Goal: Task Accomplishment & Management: Complete application form

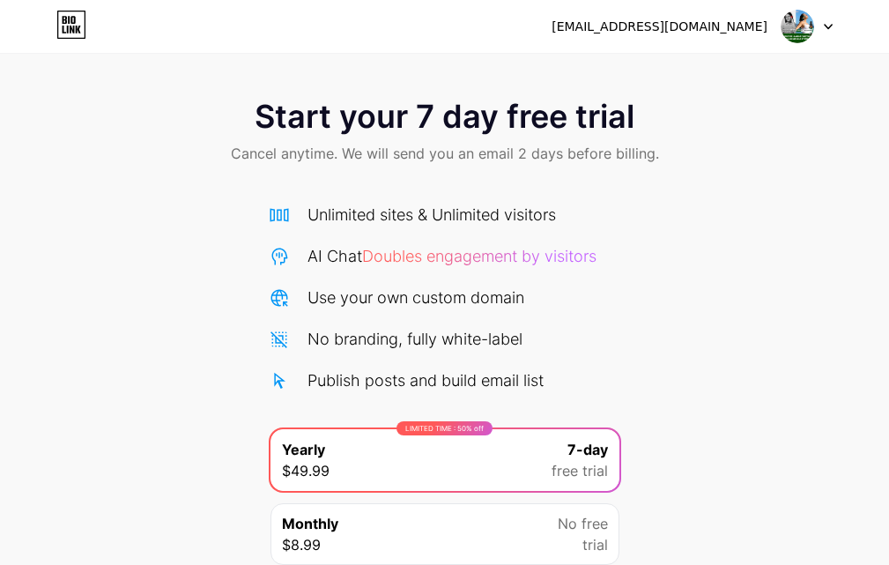
click at [810, 21] on img at bounding box center [797, 26] width 33 height 33
click at [689, 89] on li "Logout" at bounding box center [723, 72] width 219 height 48
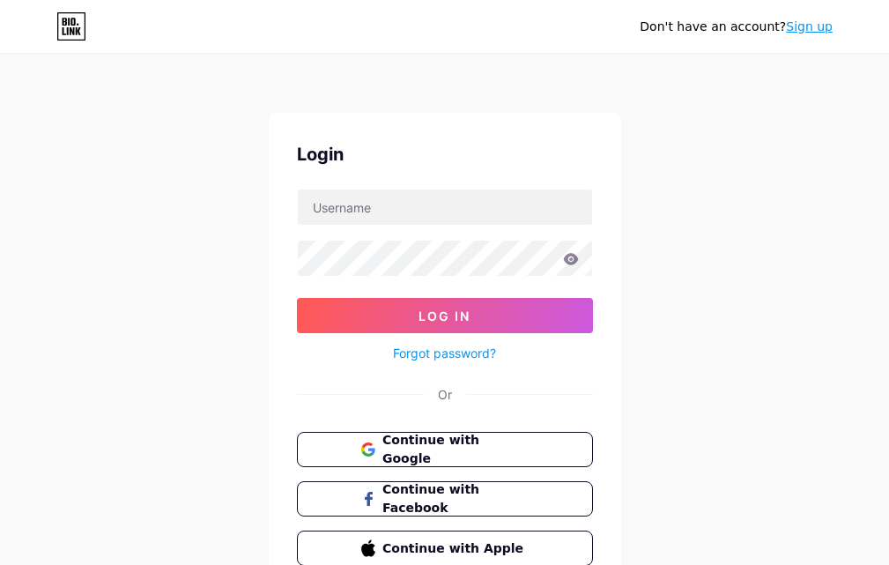
click at [805, 28] on link "Sign up" at bounding box center [809, 26] width 47 height 14
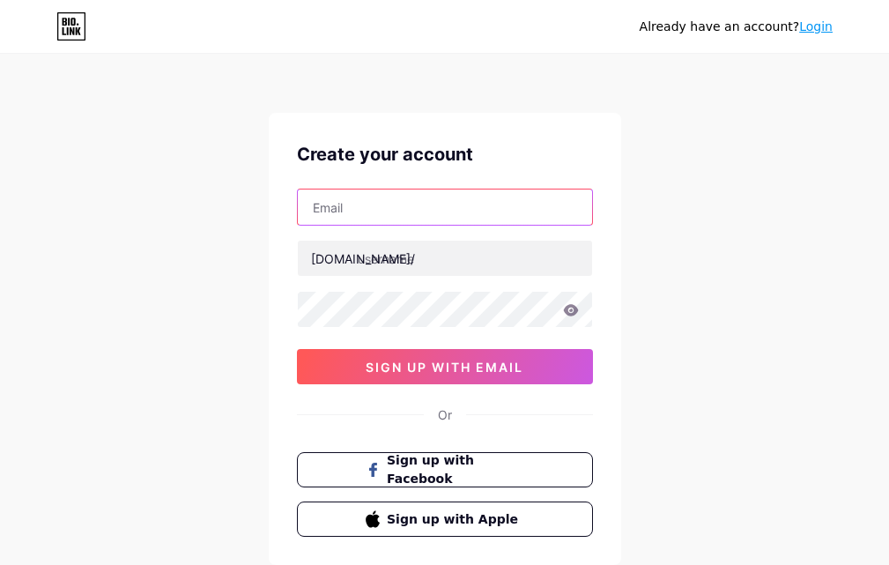
click at [398, 223] on input "text" at bounding box center [445, 207] width 294 height 35
paste input "[EMAIL_ADDRESS][DOMAIN_NAME]"
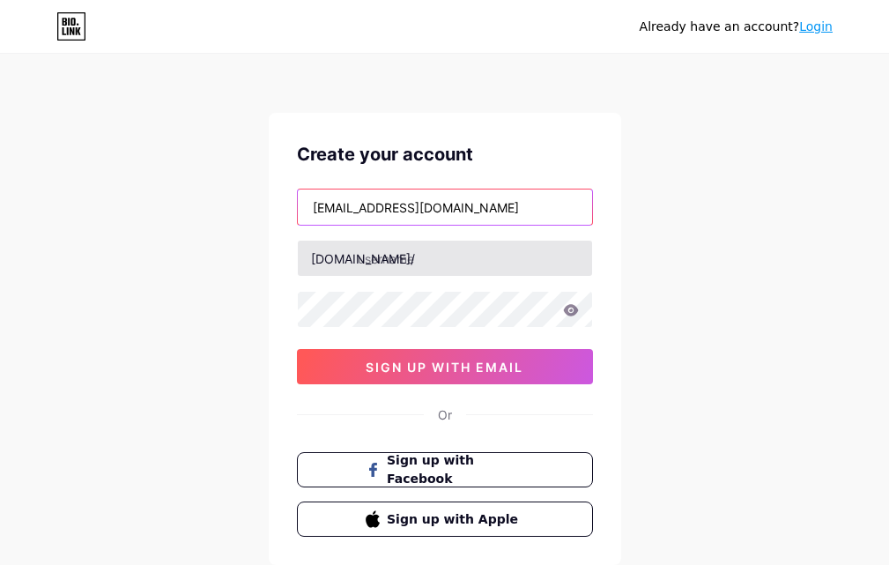
type input "[EMAIL_ADDRESS][DOMAIN_NAME]"
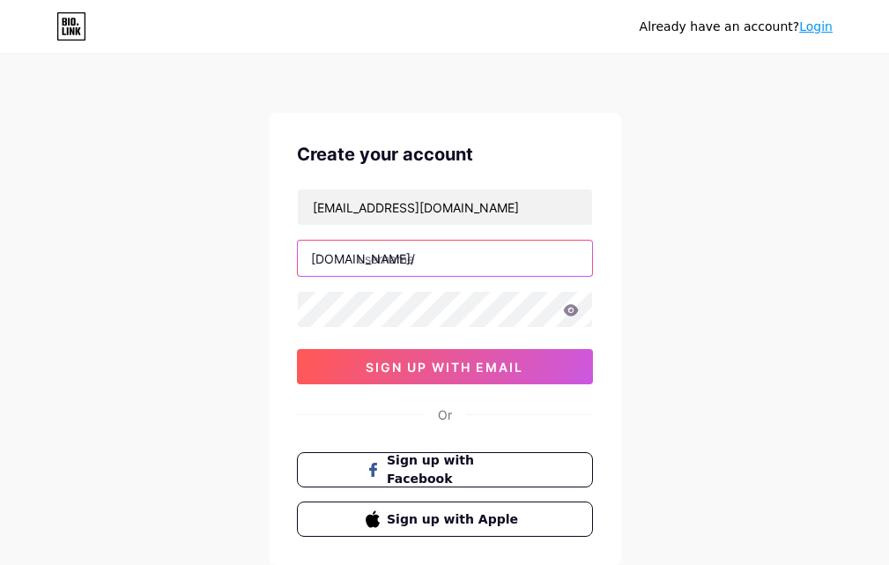
click at [389, 264] on input "text" at bounding box center [445, 258] width 294 height 35
paste input "[EMAIL_ADDRESS][DOMAIN_NAME]"
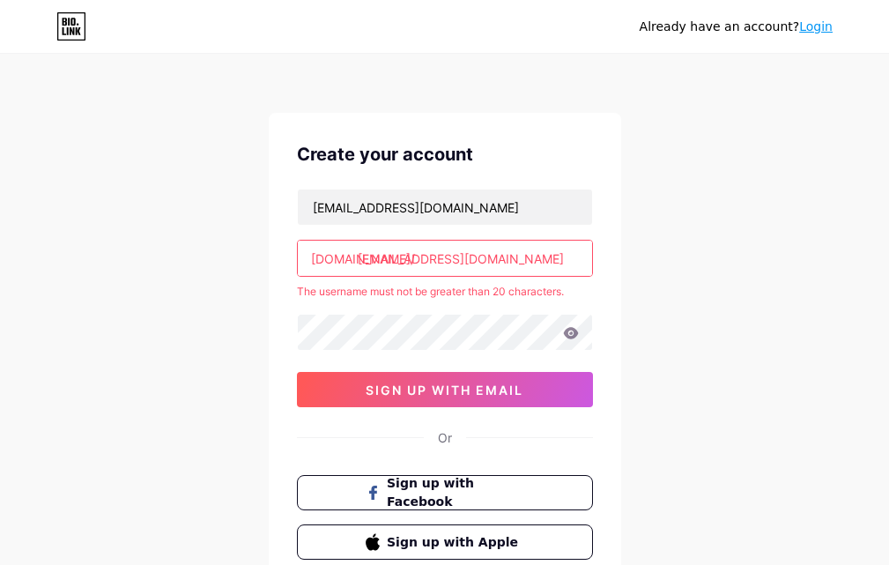
drag, startPoint x: 477, startPoint y: 258, endPoint x: 603, endPoint y: 273, distance: 127.0
click at [603, 273] on div "Create your account [EMAIL_ADDRESS][DOMAIN_NAME] [DOMAIN_NAME]/ [EMAIL_ADDRESS]…" at bounding box center [445, 350] width 353 height 475
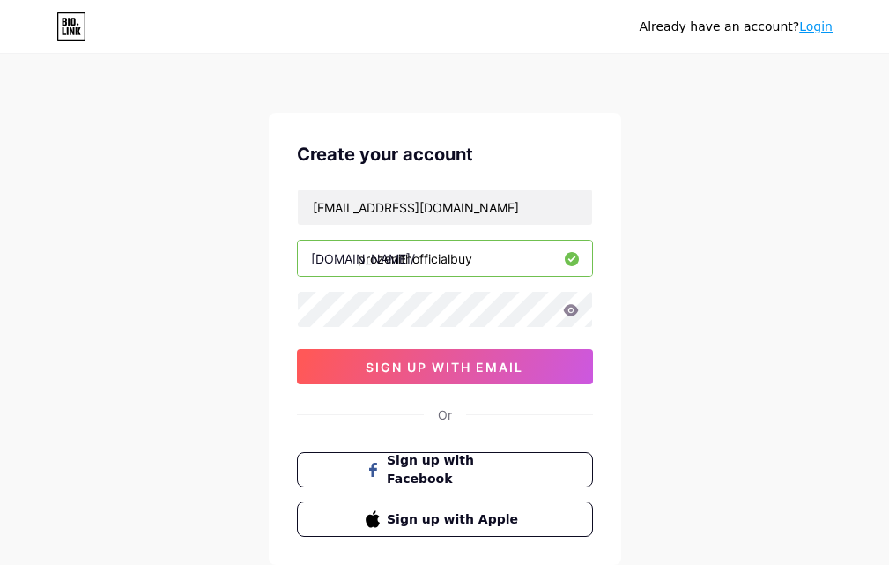
type input "prozenithofficialbuy"
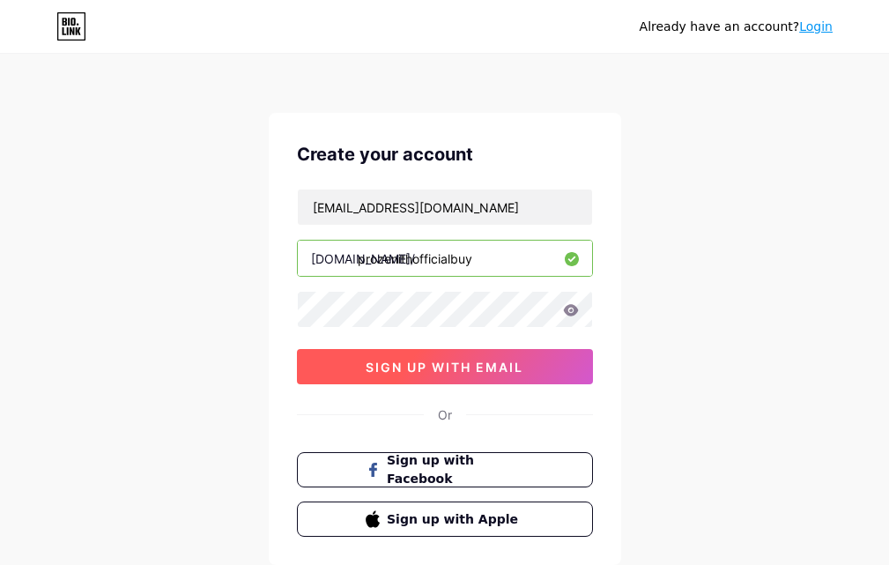
click at [367, 366] on span "sign up with email" at bounding box center [445, 367] width 158 height 15
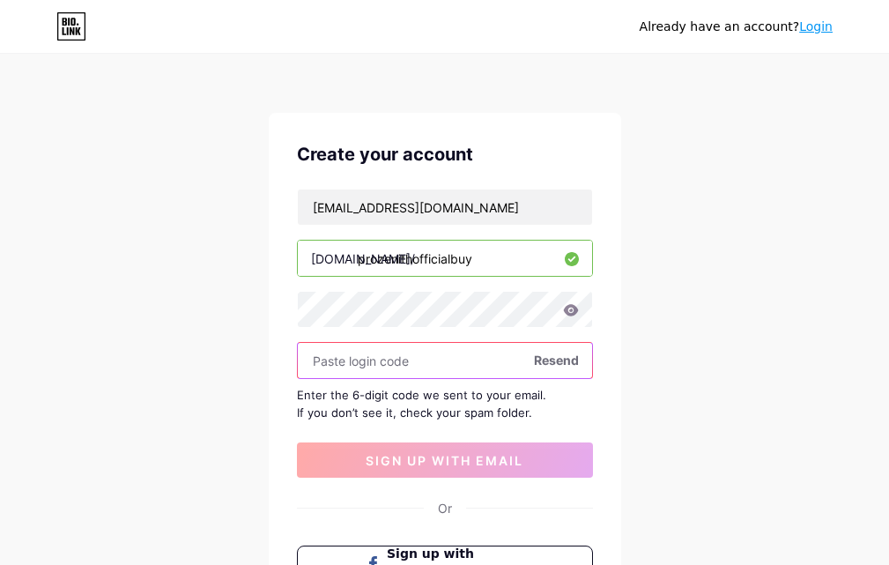
paste input "974698"
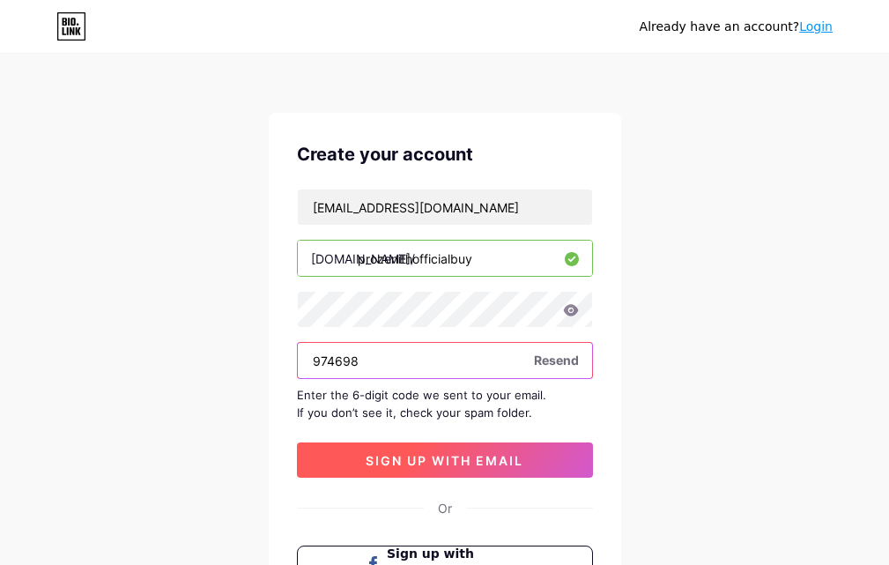
type input "974698"
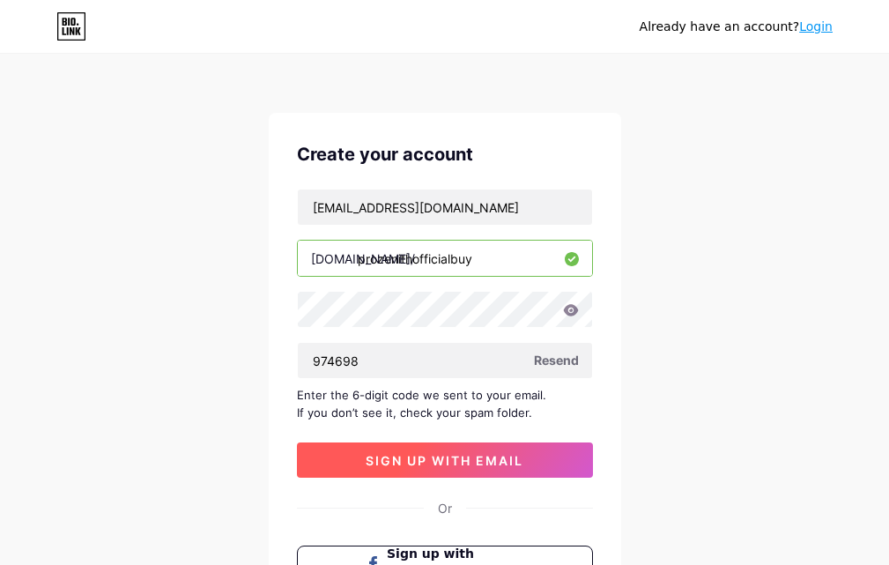
click at [409, 463] on span "sign up with email" at bounding box center [445, 460] width 158 height 15
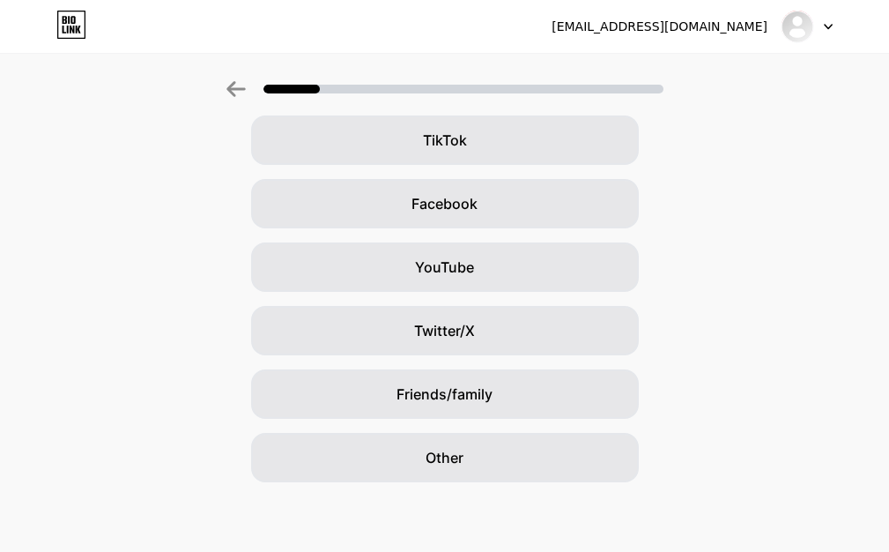
scroll to position [208, 0]
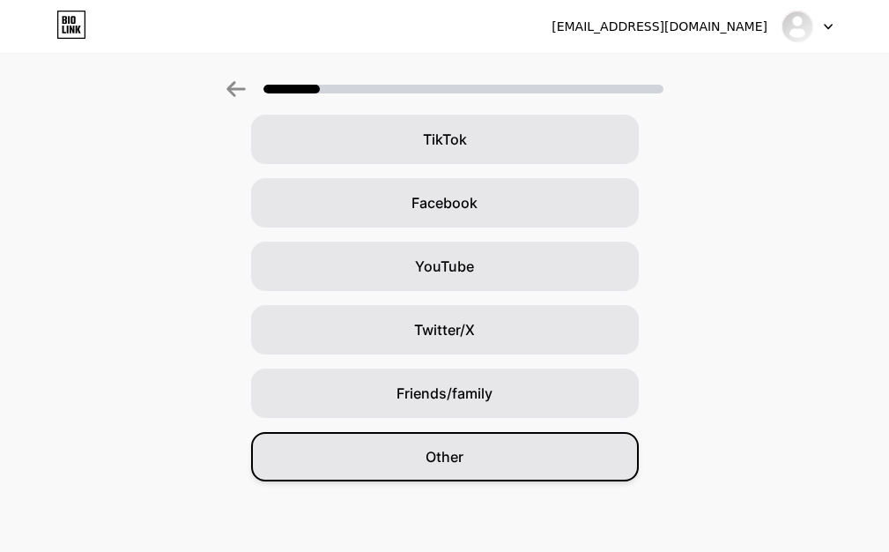
click at [445, 462] on span "Other" at bounding box center [445, 456] width 38 height 21
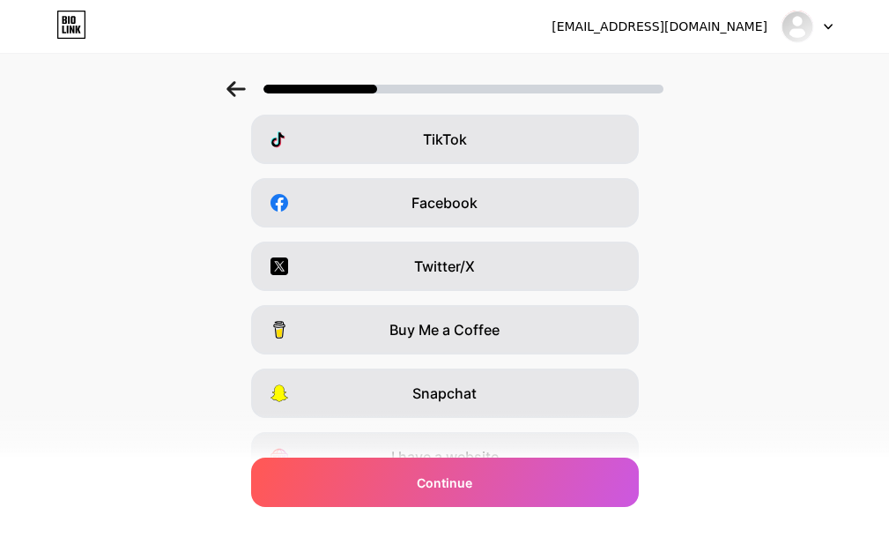
scroll to position [0, 0]
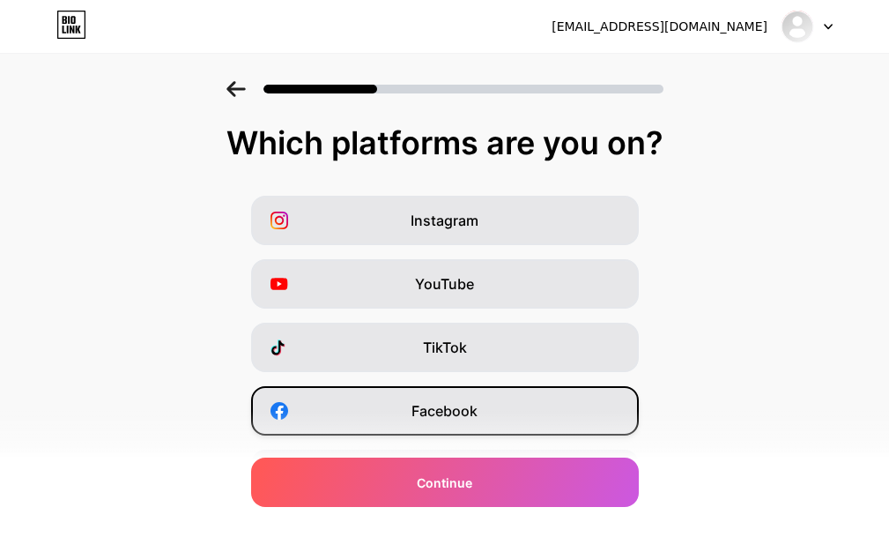
click at [464, 414] on span "Facebook" at bounding box center [445, 410] width 66 height 21
click at [484, 424] on div "Facebook" at bounding box center [445, 410] width 388 height 49
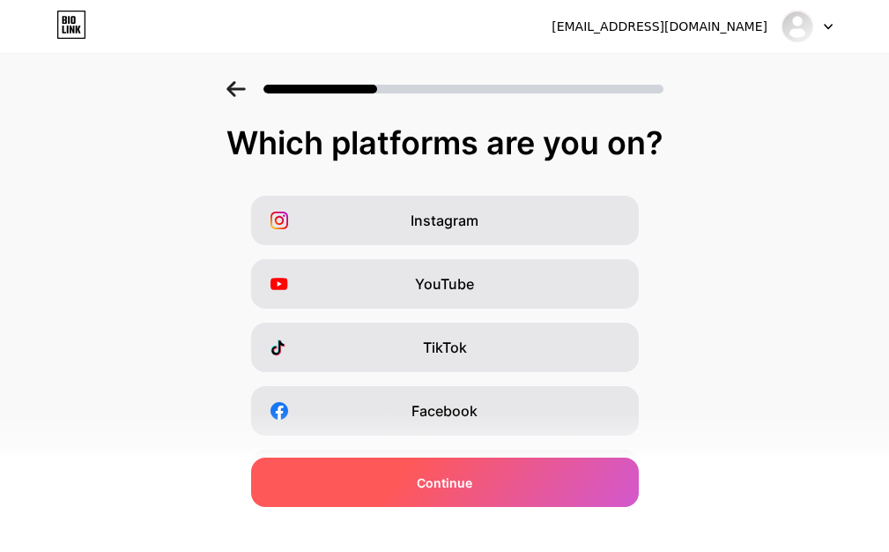
click at [472, 468] on div "Continue" at bounding box center [445, 482] width 388 height 49
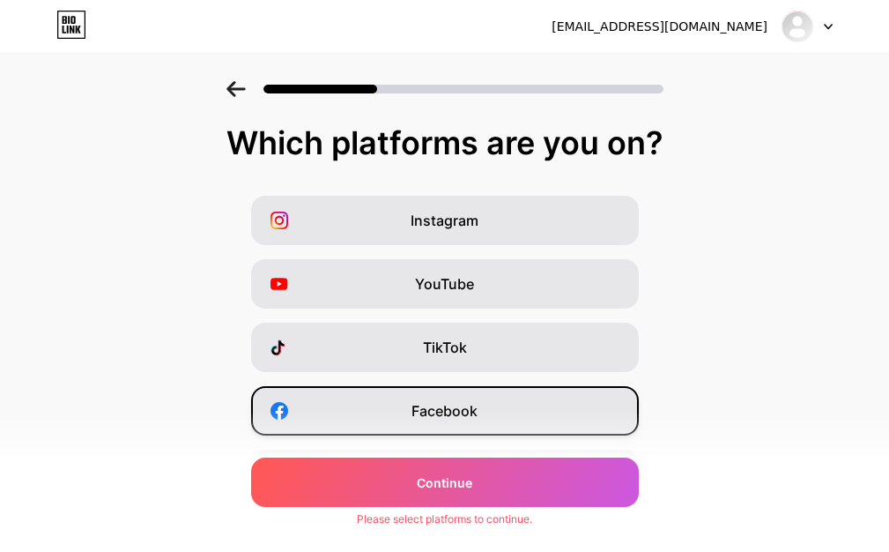
click at [473, 414] on span "Facebook" at bounding box center [445, 410] width 66 height 21
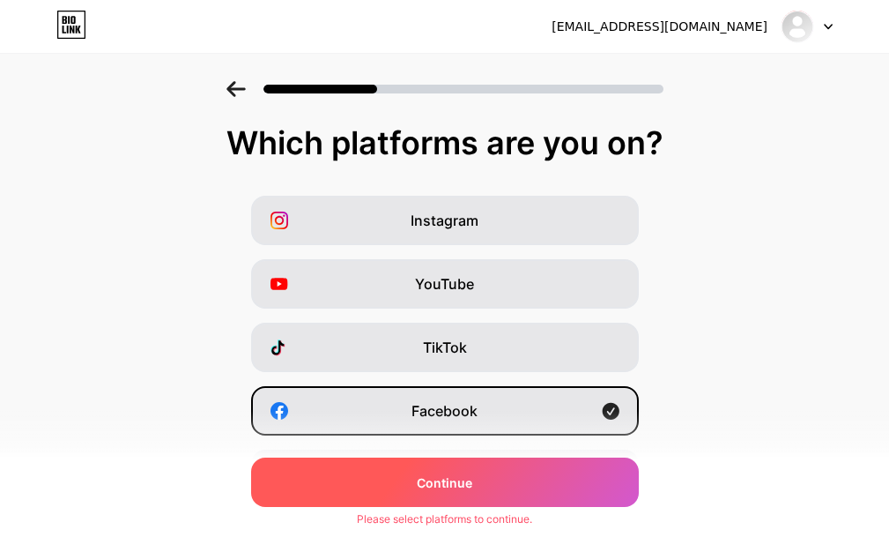
click at [458, 480] on span "Continue" at bounding box center [445, 482] width 56 height 19
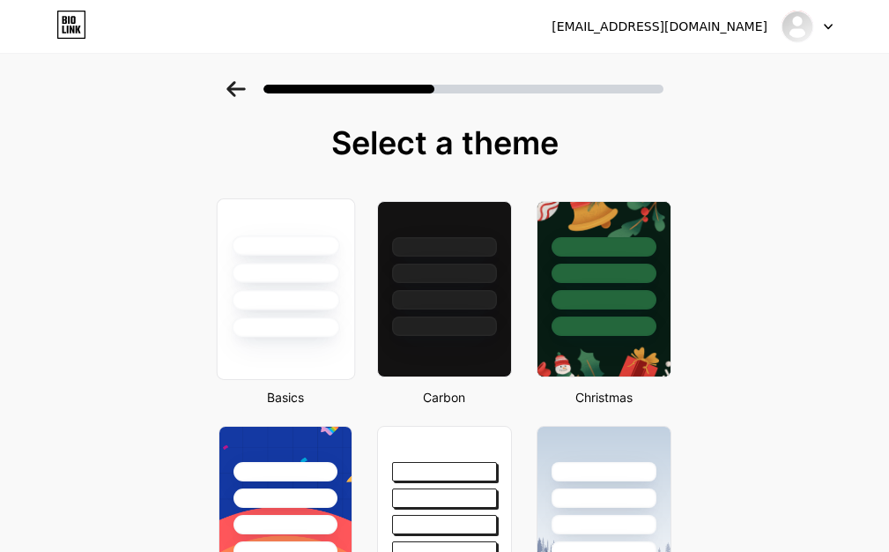
click at [264, 277] on div at bounding box center [286, 273] width 108 height 20
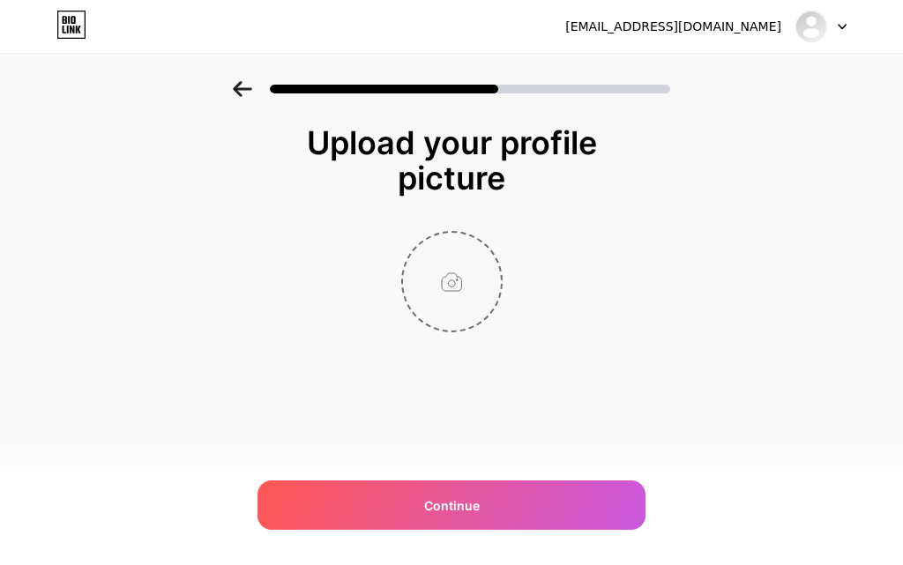
click at [449, 282] on input "file" at bounding box center [452, 282] width 98 height 98
type input "C:\fakepath\Prozenith3.jpg"
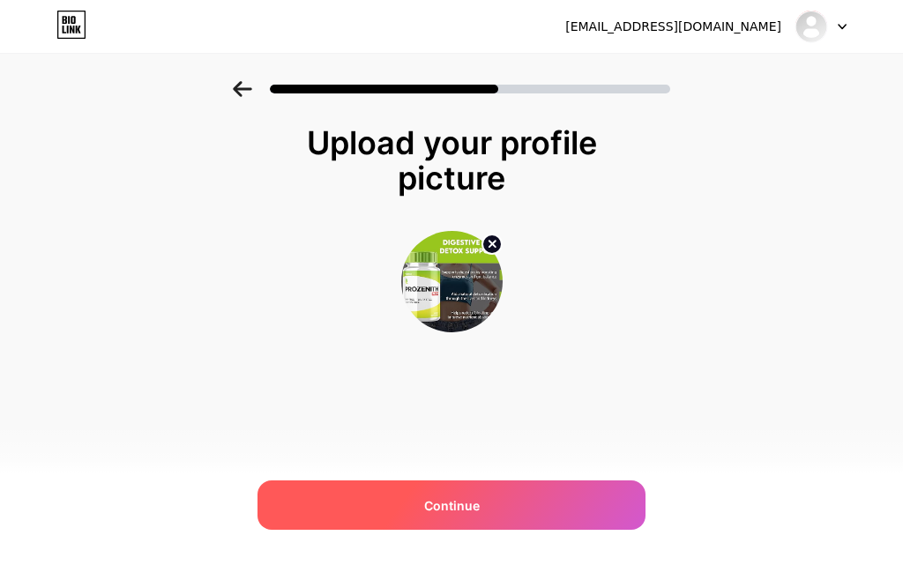
click at [461, 504] on span "Continue" at bounding box center [452, 505] width 56 height 19
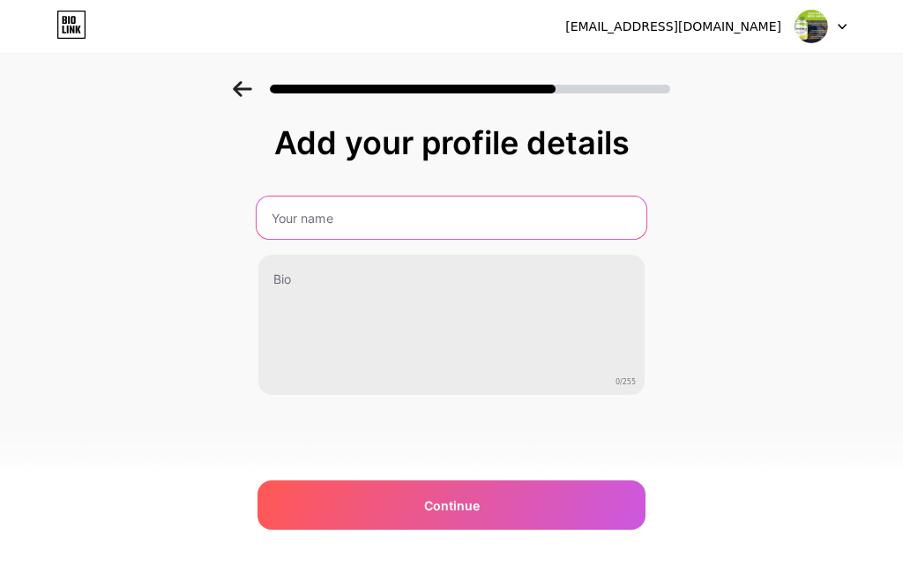
click at [337, 222] on input "text" at bounding box center [452, 218] width 390 height 42
type input "Prozenith"
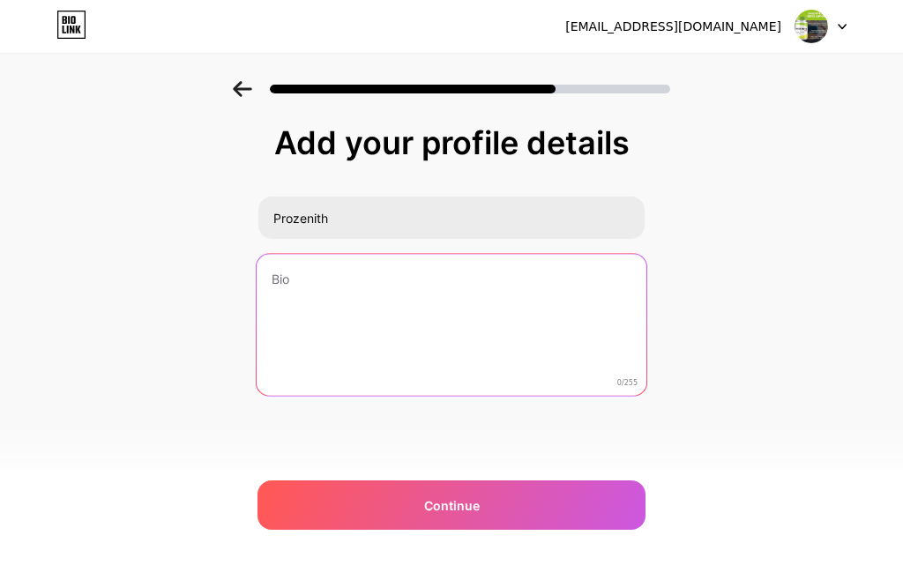
click at [301, 270] on textarea at bounding box center [452, 326] width 390 height 144
paste textarea "ProZenith works with your body’s natural chemistry to optimize both your mental…"
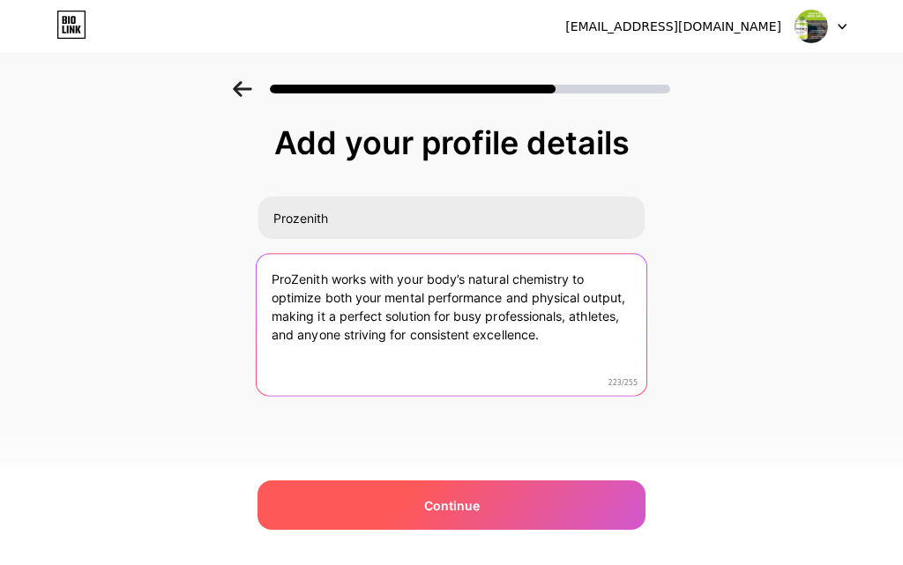
type textarea "ProZenith works with your body’s natural chemistry to optimize both your mental…"
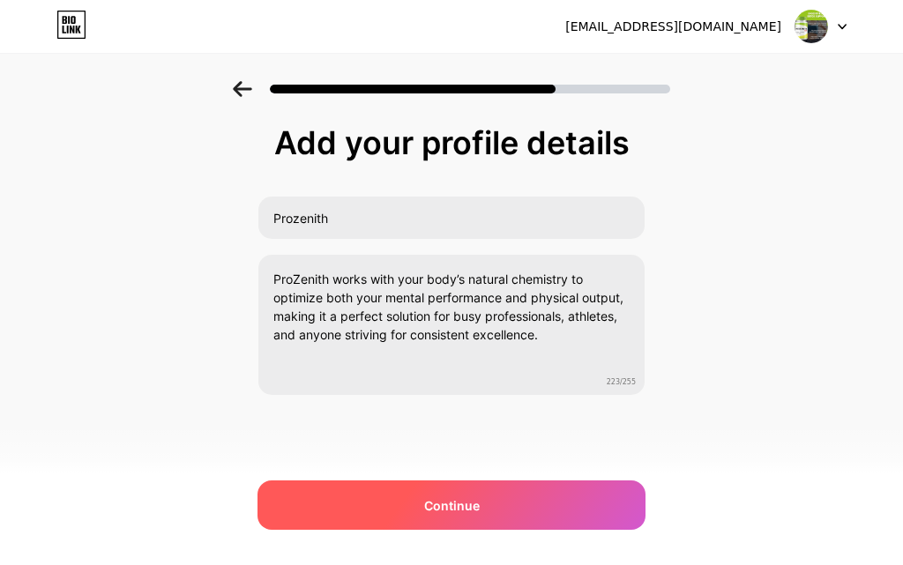
click at [377, 505] on div "Continue" at bounding box center [451, 504] width 388 height 49
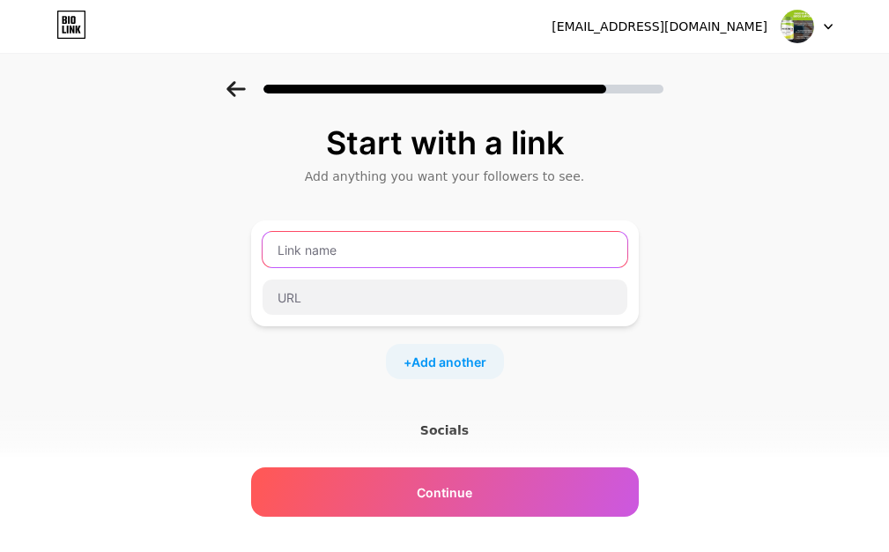
click at [328, 253] on input "text" at bounding box center [445, 249] width 365 height 35
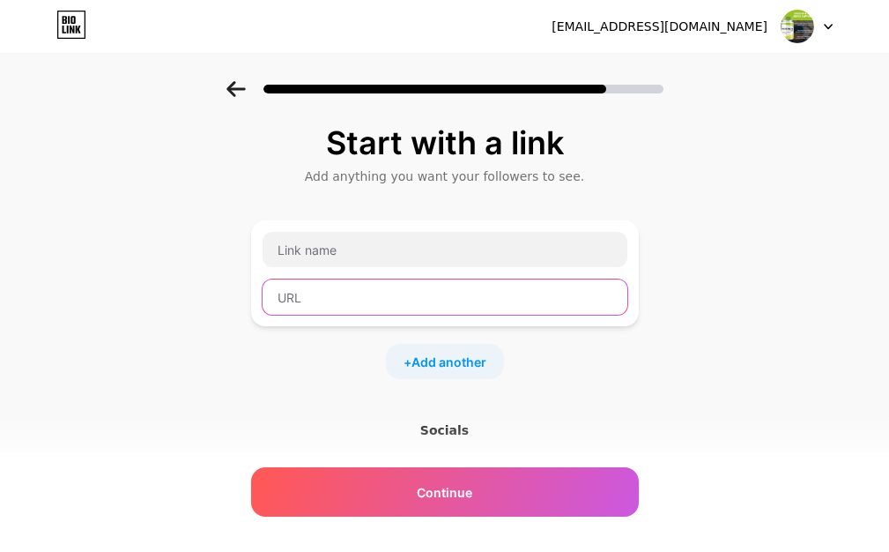
click at [294, 294] on input "text" at bounding box center [445, 296] width 365 height 35
paste input "[URL][DOMAIN_NAME]"
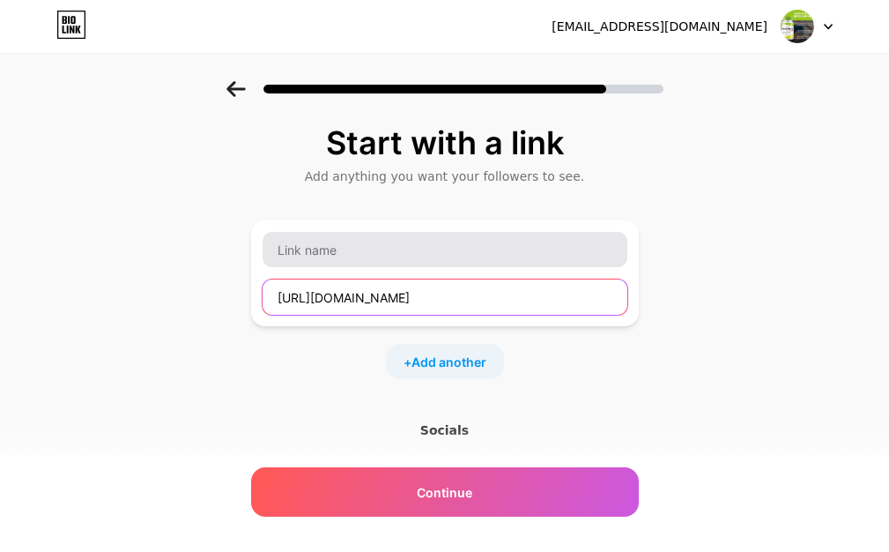
type input "[URL][DOMAIN_NAME]"
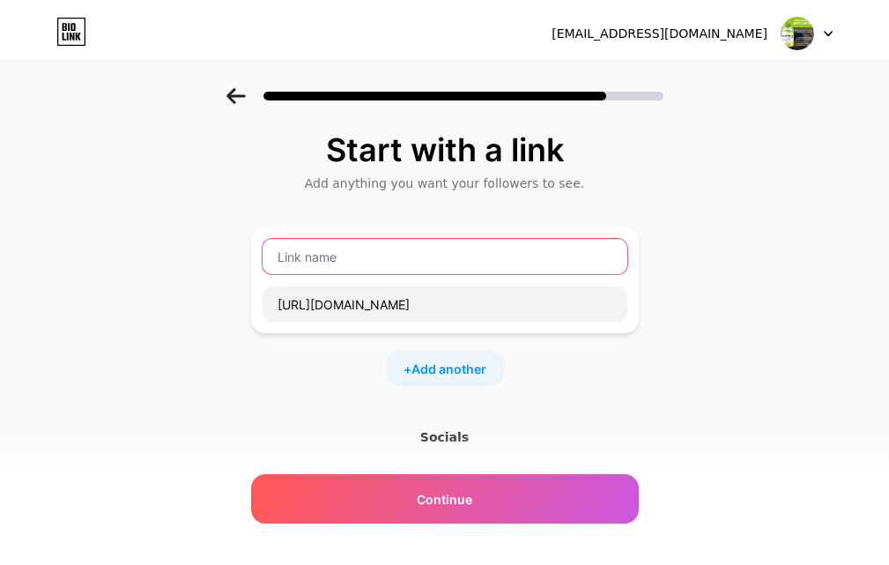
scroll to position [0, 0]
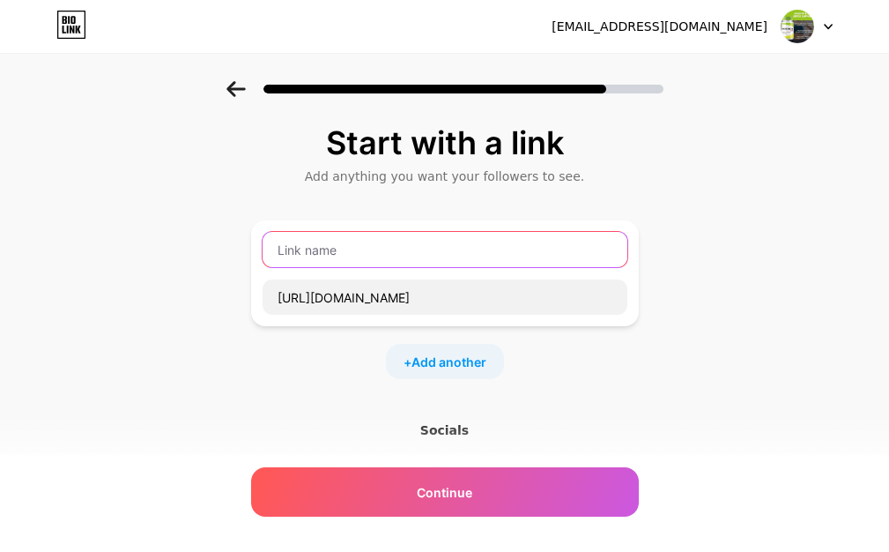
click at [291, 244] on input "text" at bounding box center [445, 249] width 365 height 35
paste input "official website"
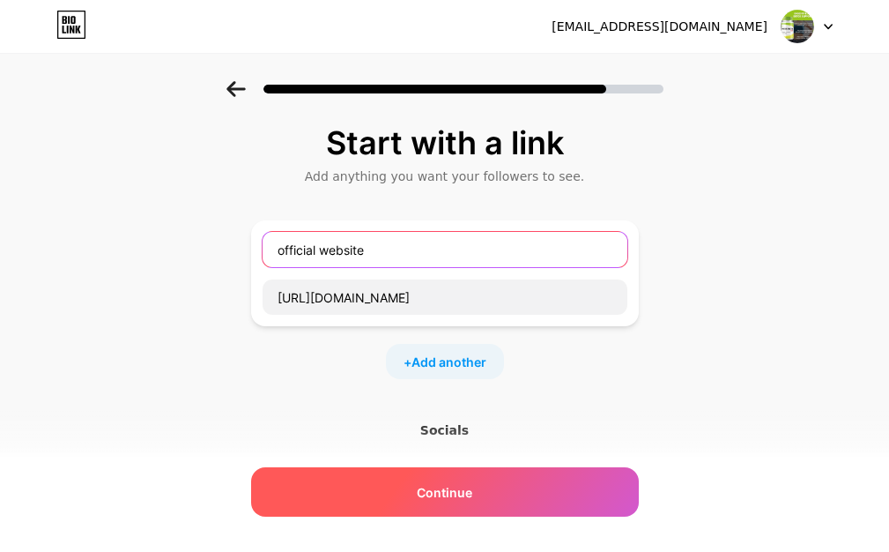
type input "official website"
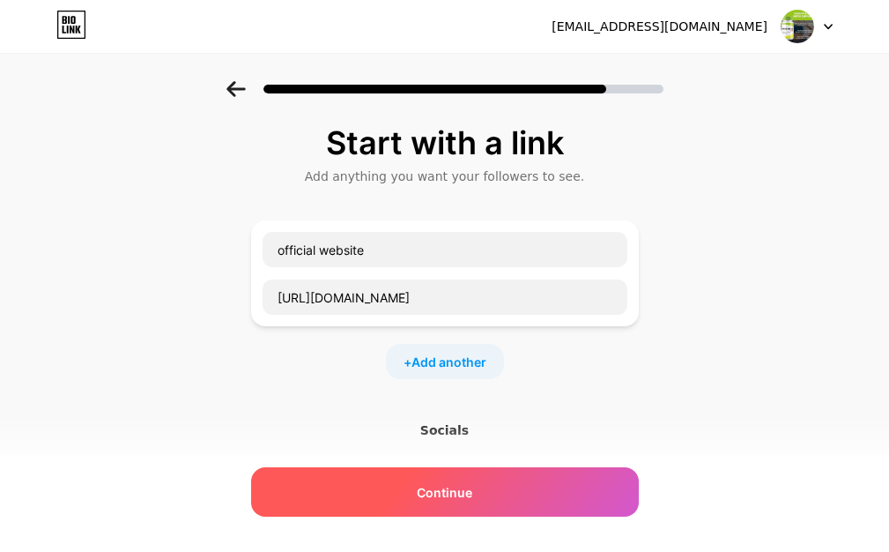
click at [469, 486] on span "Continue" at bounding box center [445, 492] width 56 height 19
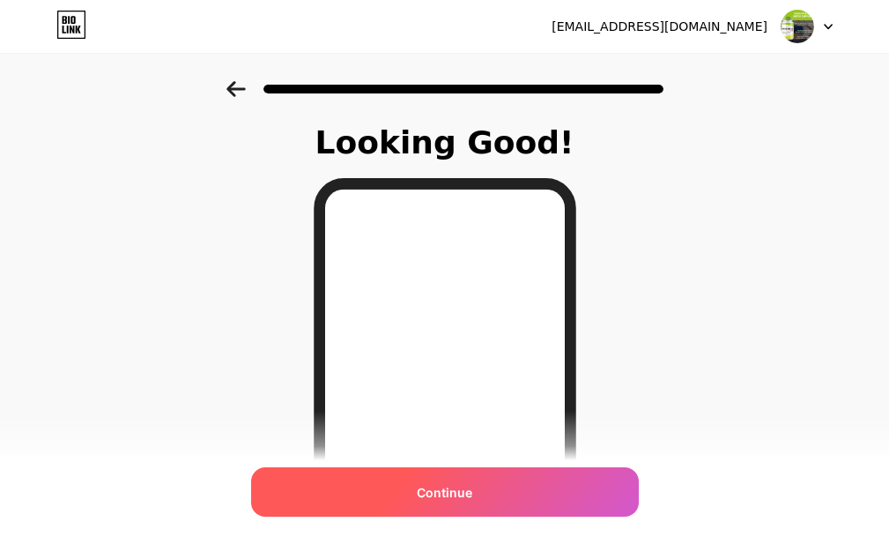
click at [500, 487] on div "Continue" at bounding box center [445, 491] width 388 height 49
